Goal: Transaction & Acquisition: Purchase product/service

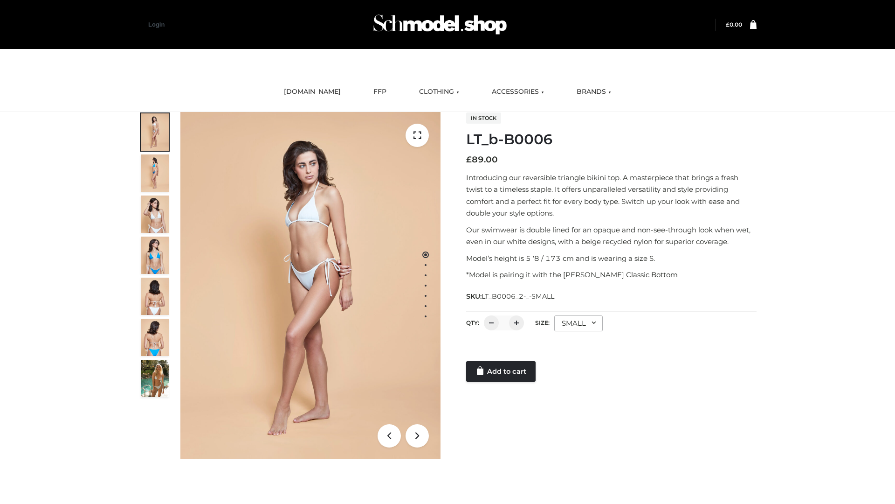
click at [502, 371] on link "Add to cart" at bounding box center [500, 371] width 69 height 21
